Goal: Navigation & Orientation: Find specific page/section

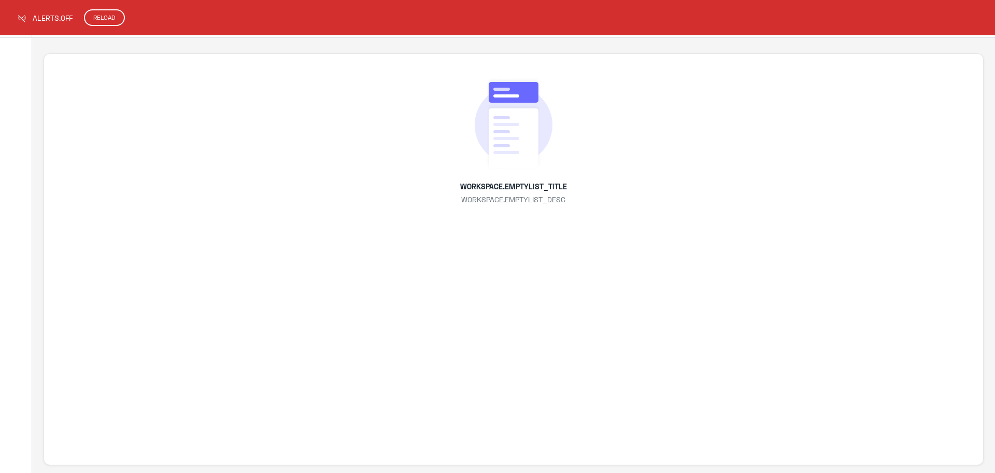
click at [109, 11] on button "RELOAD" at bounding box center [104, 17] width 41 height 17
